Goal: Task Accomplishment & Management: Use online tool/utility

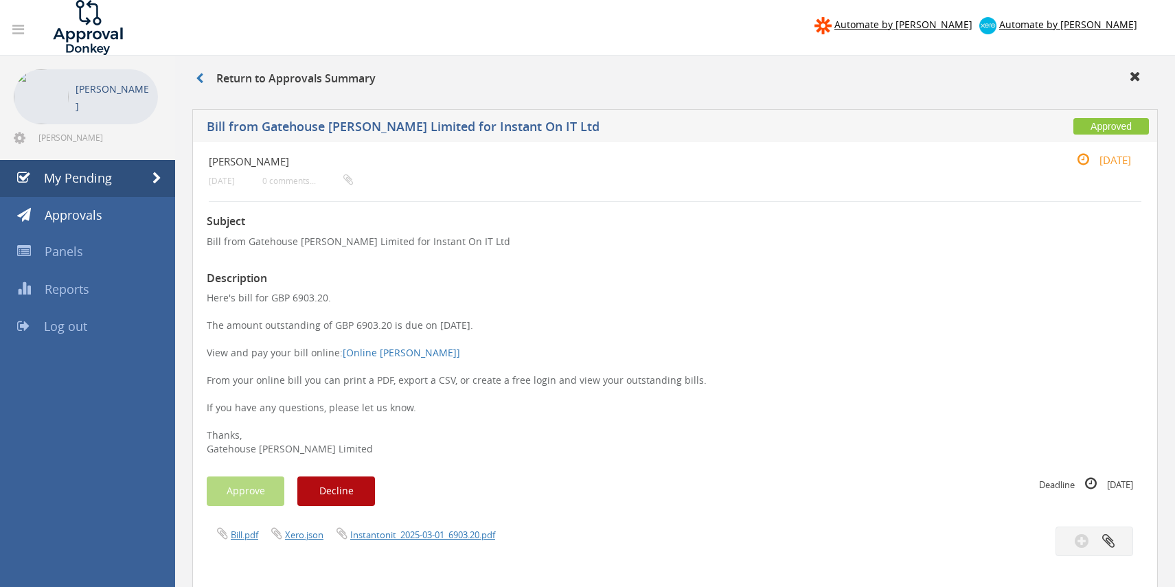
click at [72, 159] on li "[PERSON_NAME] [PERSON_NAME][EMAIL_ADDRESS][PERSON_NAME][DOMAIN_NAME]" at bounding box center [87, 108] width 175 height 104
click at [71, 172] on span "My Pending" at bounding box center [78, 178] width 68 height 16
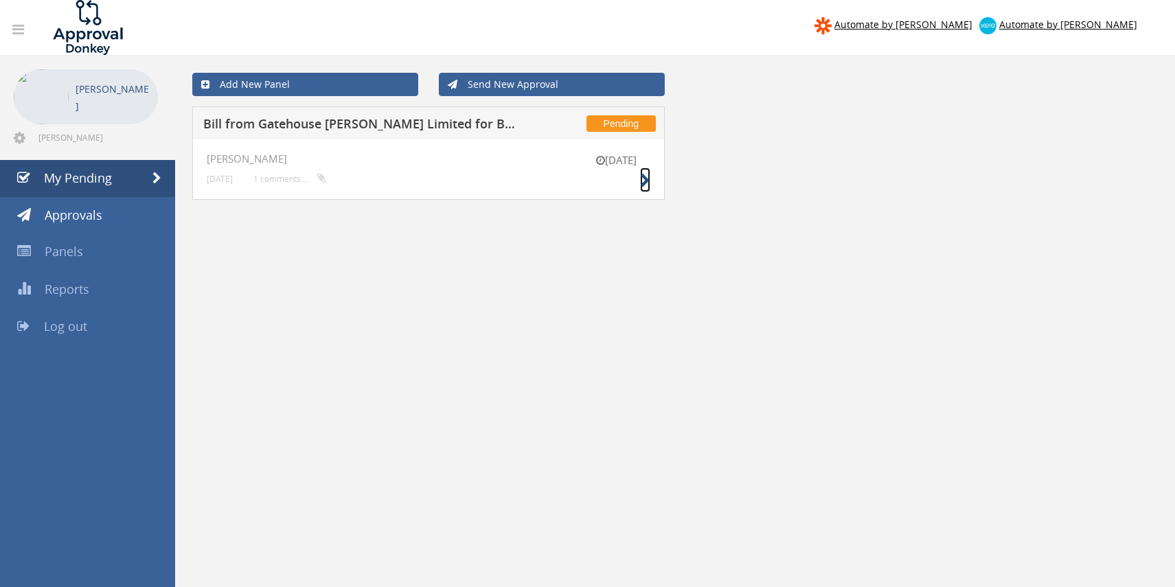
click at [640, 180] on icon at bounding box center [645, 181] width 10 height 14
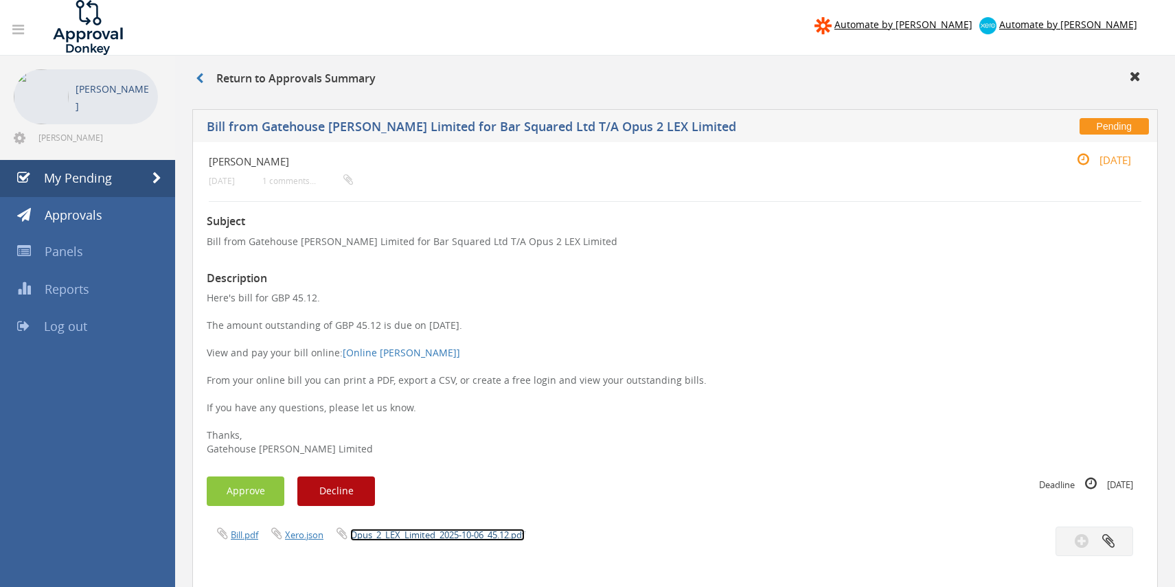
click at [385, 541] on link "Opus_2_LEX_Limited_2025-10-06_45.12.pdf" at bounding box center [437, 535] width 174 height 12
drag, startPoint x: 231, startPoint y: 496, endPoint x: 240, endPoint y: 494, distance: 9.2
click at [231, 495] on button "Approve" at bounding box center [246, 492] width 78 height 30
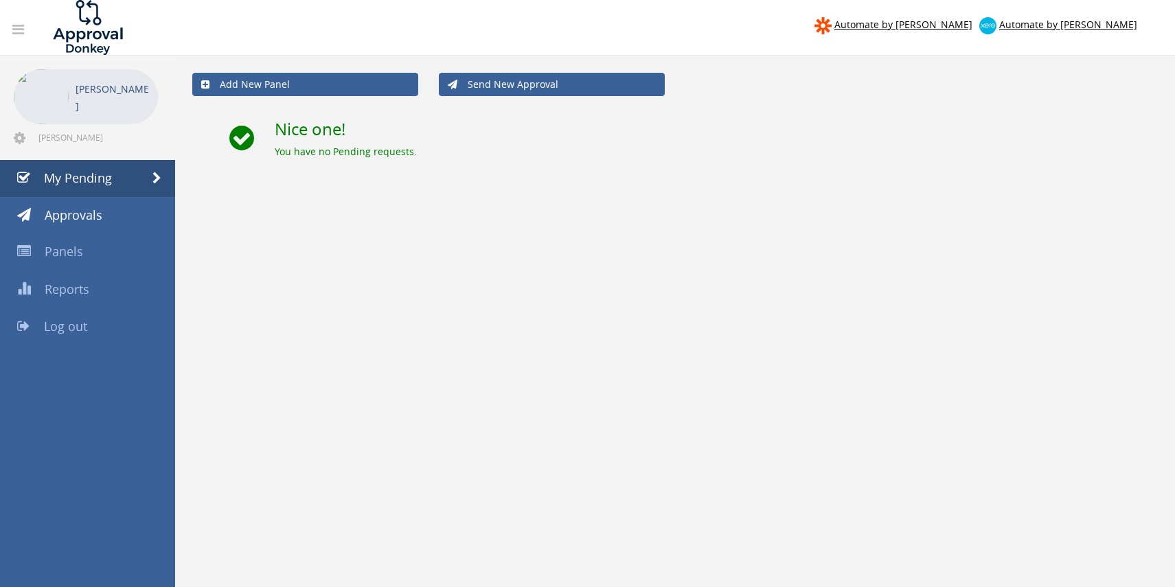
click at [38, 466] on div "Automate by [PERSON_NAME] Automate by [PERSON_NAME] [PERSON_NAME] [PERSON_NAME]…" at bounding box center [587, 440] width 1175 height 880
